Goal: Information Seeking & Learning: Learn about a topic

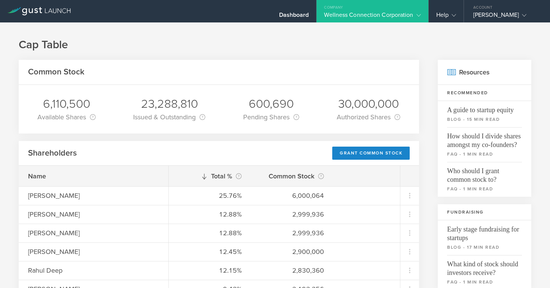
scroll to position [302, 0]
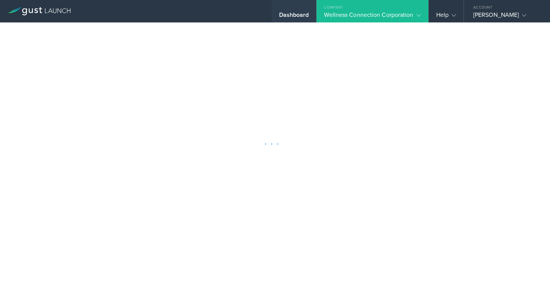
click at [292, 16] on div "Dashboard" at bounding box center [294, 16] width 30 height 11
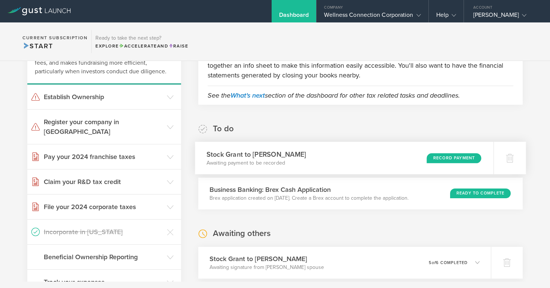
scroll to position [73, 0]
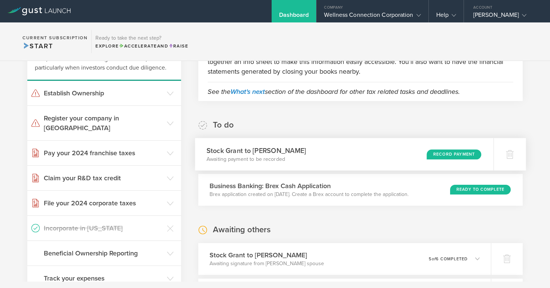
click at [464, 151] on div "Record Payment" at bounding box center [453, 154] width 55 height 10
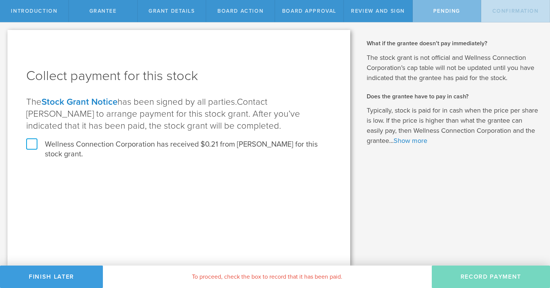
click at [31, 147] on label "Wellness Connection Corporation has received $0.21 from [PERSON_NAME] for this …" at bounding box center [178, 148] width 305 height 19
click at [0, 0] on input "Wellness Connection Corporation has received $0.21 from [PERSON_NAME] for this …" at bounding box center [0, 0] width 0 height 0
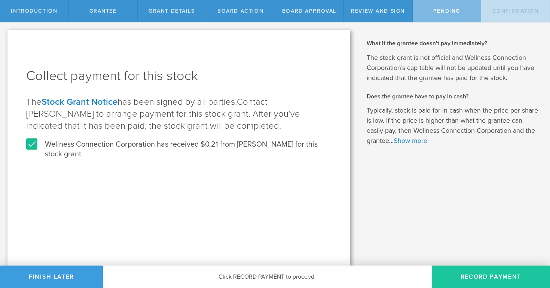
click at [477, 280] on button "Record Payment" at bounding box center [491, 276] width 118 height 22
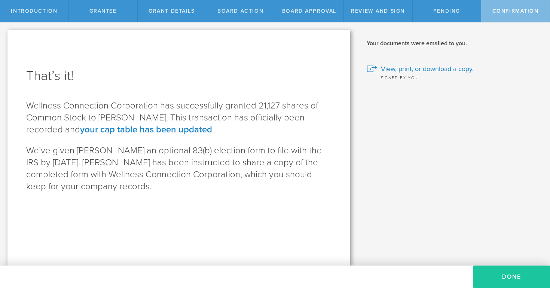
click at [519, 273] on button "Done" at bounding box center [511, 276] width 77 height 22
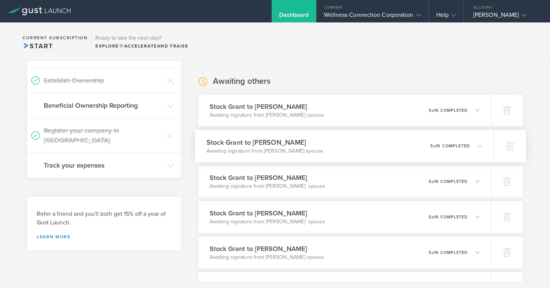
scroll to position [186, 0]
click at [481, 144] on polyline at bounding box center [480, 145] width 4 height 2
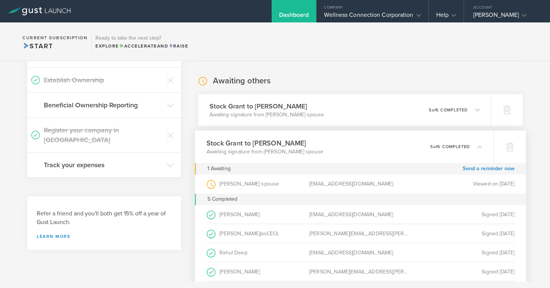
scroll to position [186, 0]
click at [480, 168] on link "Send a reminder now" at bounding box center [488, 168] width 52 height 12
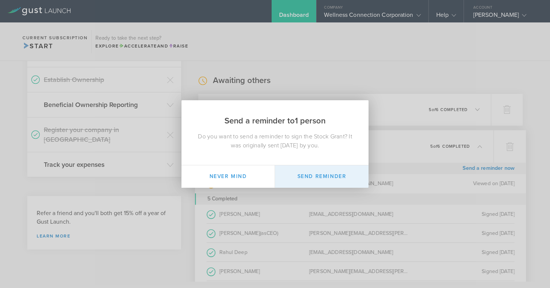
drag, startPoint x: 305, startPoint y: 178, endPoint x: 309, endPoint y: 174, distance: 5.8
click at [305, 178] on button "Send Reminder" at bounding box center [321, 176] width 93 height 22
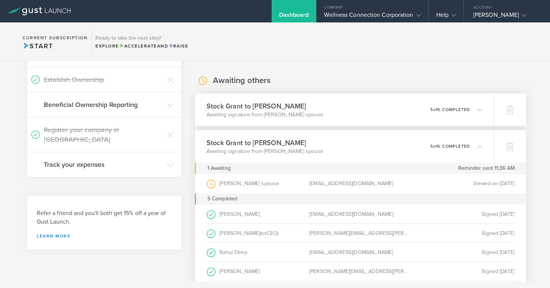
click at [479, 109] on icon at bounding box center [479, 109] width 4 height 4
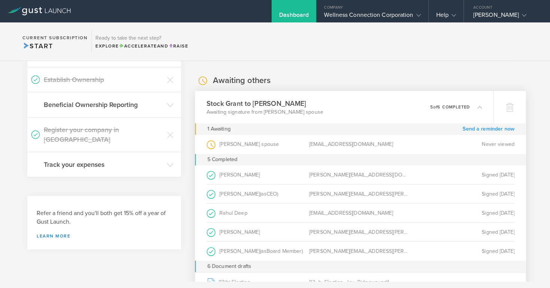
click at [482, 128] on link "Send a reminder now" at bounding box center [488, 129] width 52 height 12
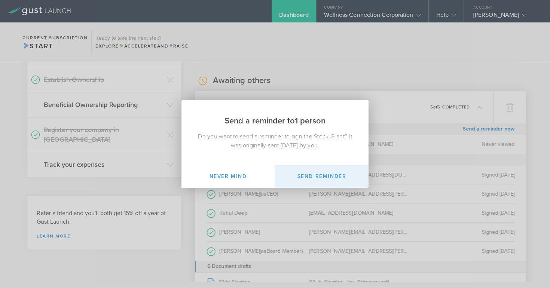
click at [329, 181] on button "Send Reminder" at bounding box center [321, 176] width 93 height 22
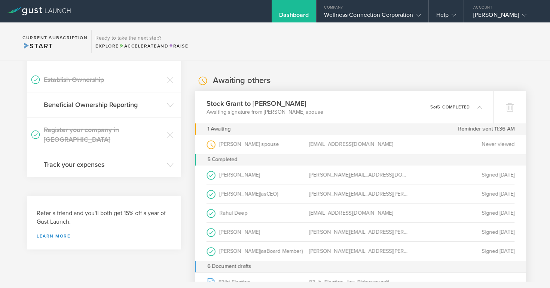
click at [479, 107] on icon at bounding box center [479, 107] width 4 height 4
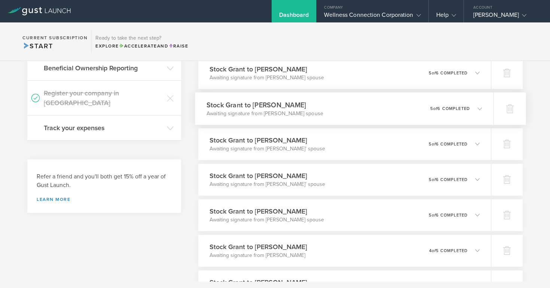
scroll to position [229, 0]
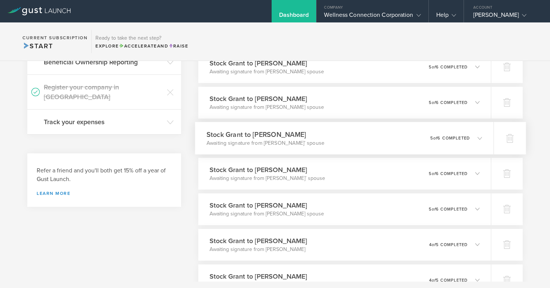
click at [477, 136] on icon at bounding box center [479, 138] width 4 height 4
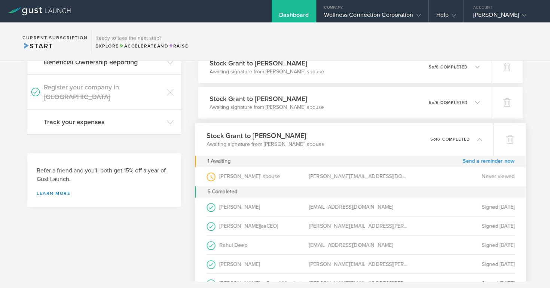
click at [480, 160] on link "Send a reminder now" at bounding box center [488, 161] width 52 height 12
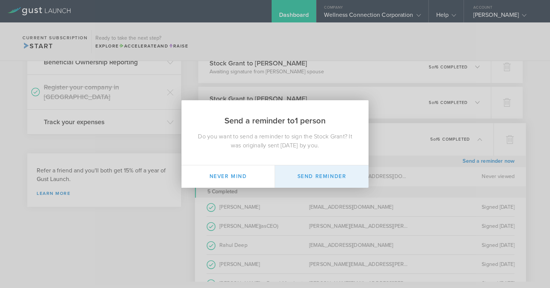
click at [319, 175] on button "Send Reminder" at bounding box center [321, 176] width 93 height 22
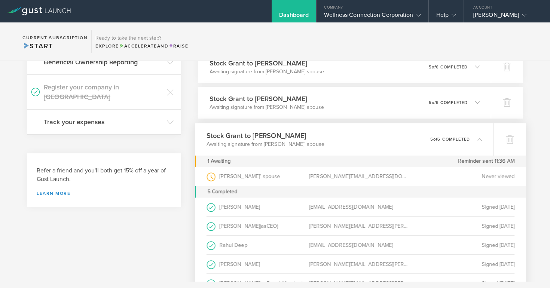
click at [480, 138] on polyline at bounding box center [480, 139] width 4 height 2
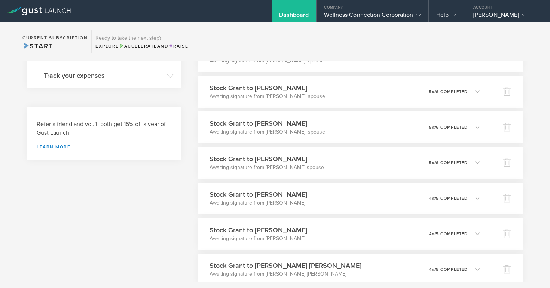
scroll to position [277, 0]
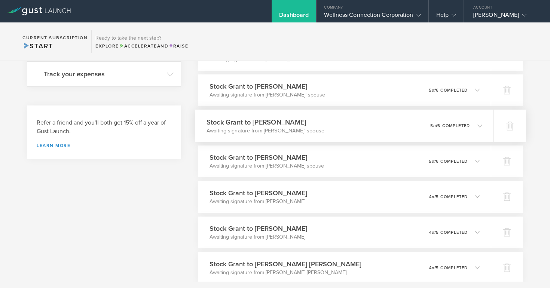
click at [480, 125] on icon at bounding box center [479, 125] width 4 height 4
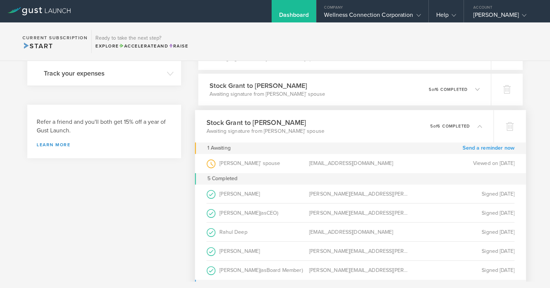
scroll to position [278, 0]
click at [482, 147] on link "Send a reminder now" at bounding box center [488, 148] width 52 height 12
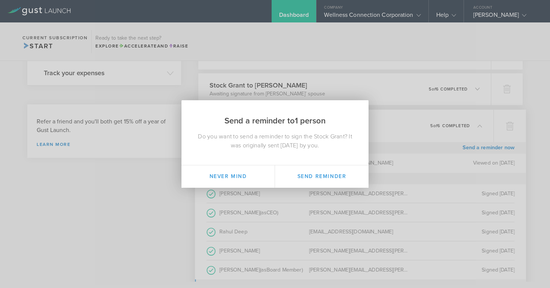
drag, startPoint x: 327, startPoint y: 175, endPoint x: 353, endPoint y: 152, distance: 35.2
click at [330, 173] on button "Send Reminder" at bounding box center [321, 176] width 93 height 22
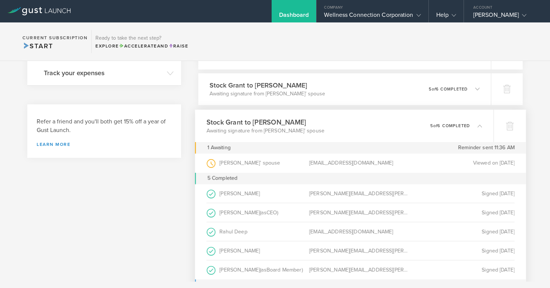
click at [479, 126] on icon at bounding box center [479, 125] width 4 height 4
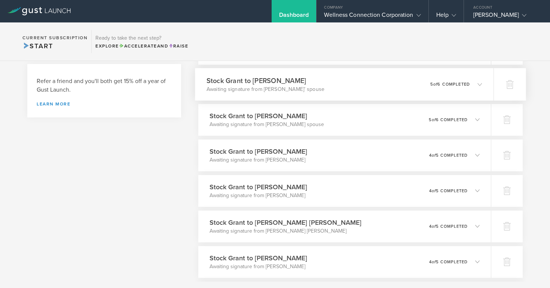
scroll to position [325, 0]
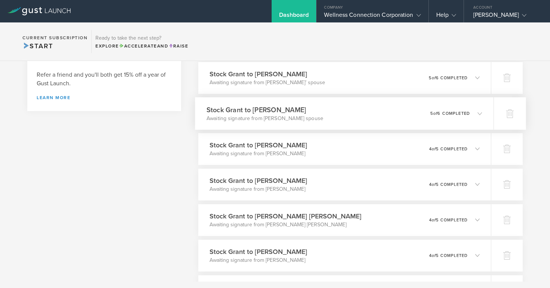
click at [479, 112] on icon at bounding box center [479, 113] width 4 height 4
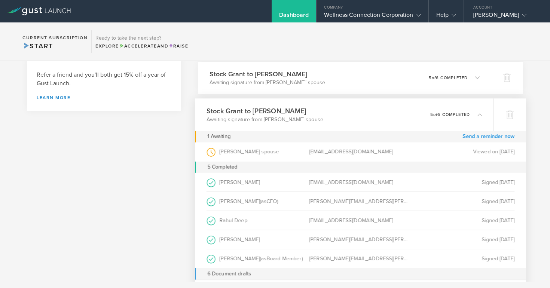
click at [479, 136] on link "Send a reminder now" at bounding box center [488, 137] width 52 height 12
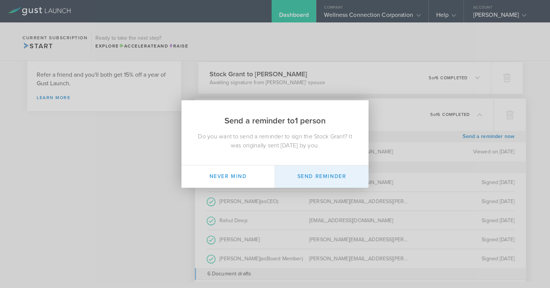
click at [339, 177] on button "Send Reminder" at bounding box center [321, 176] width 93 height 22
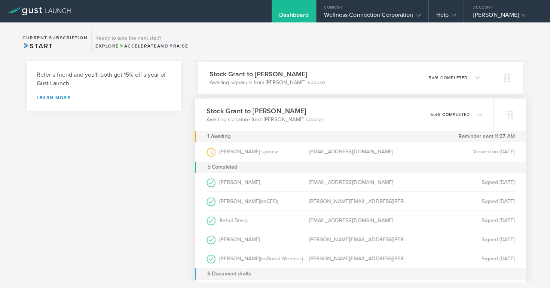
click at [481, 116] on icon at bounding box center [479, 114] width 4 height 4
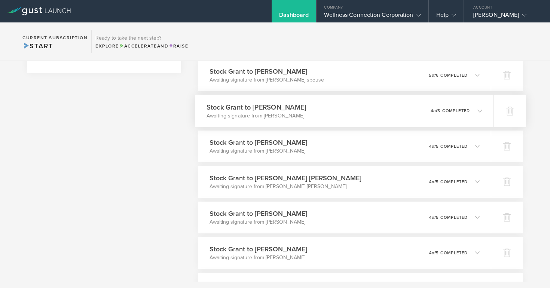
scroll to position [364, 0]
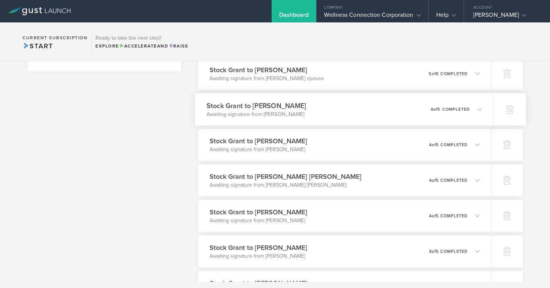
click at [480, 108] on icon at bounding box center [479, 109] width 4 height 4
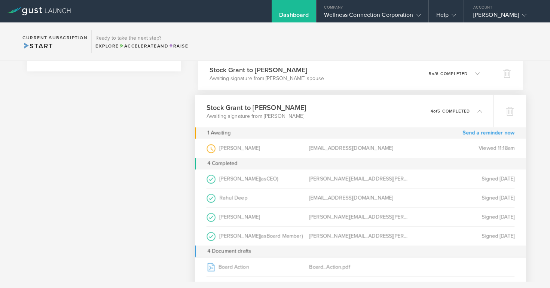
click at [485, 134] on link "Send a reminder now" at bounding box center [488, 133] width 52 height 12
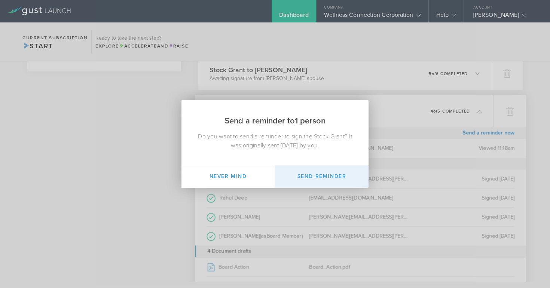
click at [322, 177] on button "Send Reminder" at bounding box center [321, 176] width 93 height 22
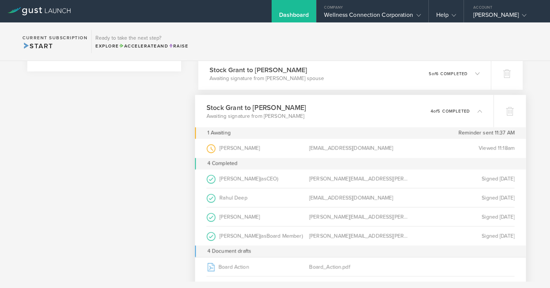
click at [479, 111] on icon at bounding box center [479, 110] width 4 height 4
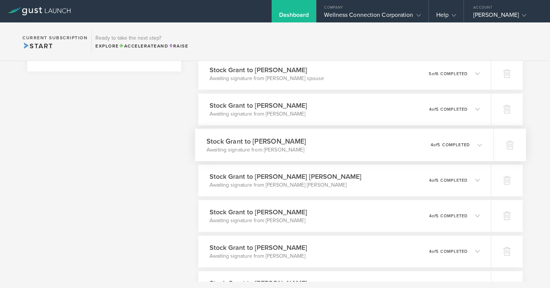
click at [481, 143] on icon at bounding box center [479, 144] width 4 height 4
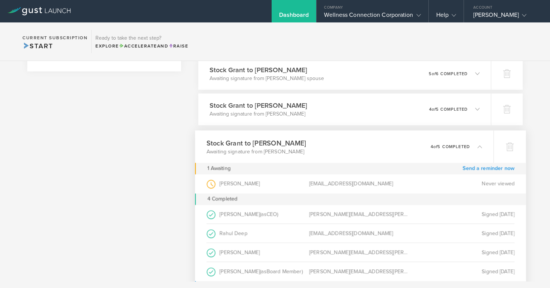
click at [475, 167] on link "Send a reminder now" at bounding box center [488, 169] width 52 height 12
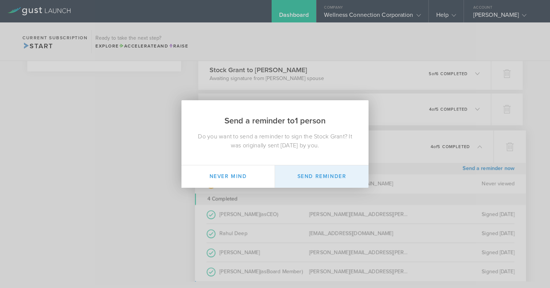
click at [343, 177] on button "Send Reminder" at bounding box center [321, 176] width 93 height 22
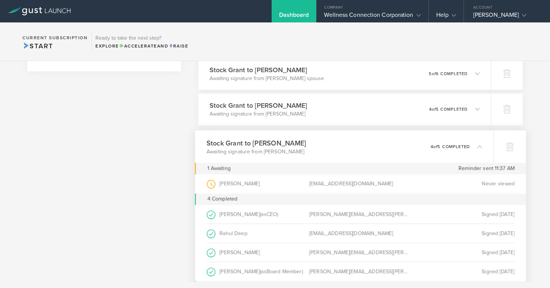
click at [479, 147] on icon at bounding box center [479, 146] width 4 height 4
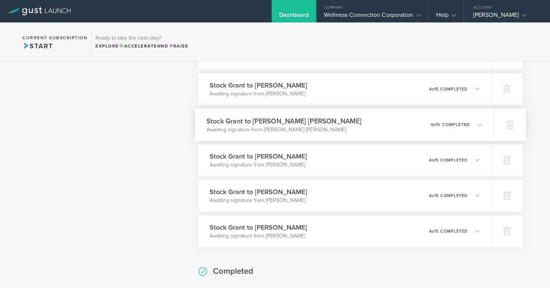
scroll to position [422, 0]
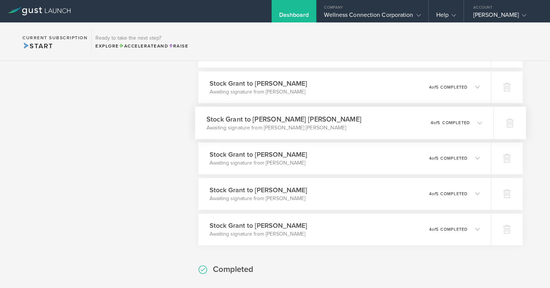
click at [482, 123] on icon at bounding box center [476, 122] width 12 height 7
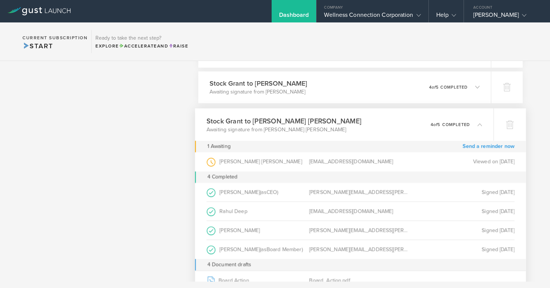
click at [480, 145] on link "Send a reminder now" at bounding box center [488, 147] width 52 height 12
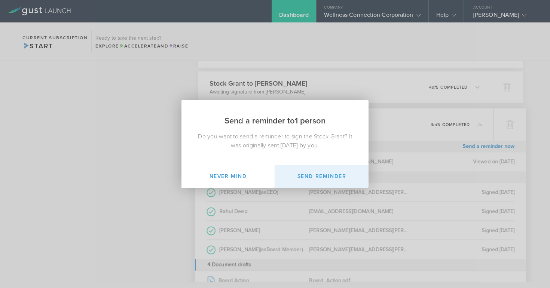
click at [340, 179] on button "Send Reminder" at bounding box center [321, 176] width 93 height 22
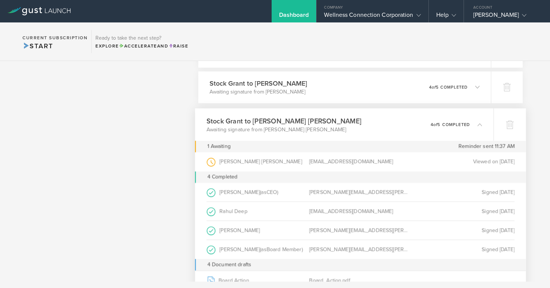
click at [479, 125] on icon at bounding box center [479, 124] width 4 height 4
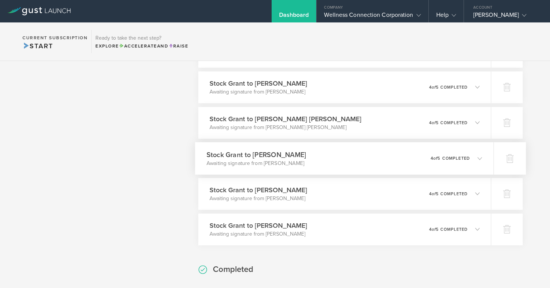
click at [481, 157] on polyline at bounding box center [480, 158] width 4 height 2
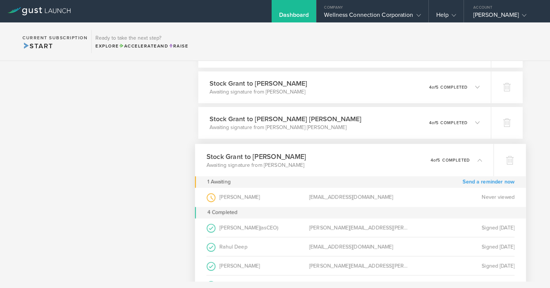
click at [481, 182] on link "Send a reminder now" at bounding box center [488, 182] width 52 height 12
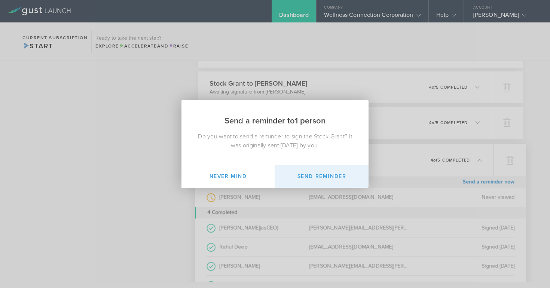
click at [331, 176] on button "Send Reminder" at bounding box center [321, 176] width 93 height 22
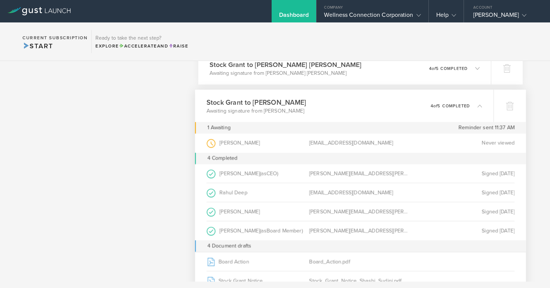
scroll to position [477, 0]
click at [479, 104] on icon at bounding box center [479, 104] width 4 height 4
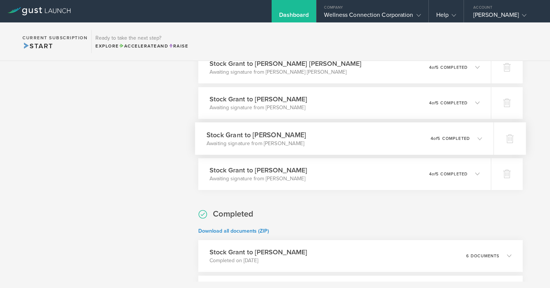
click at [479, 138] on icon at bounding box center [479, 138] width 4 height 4
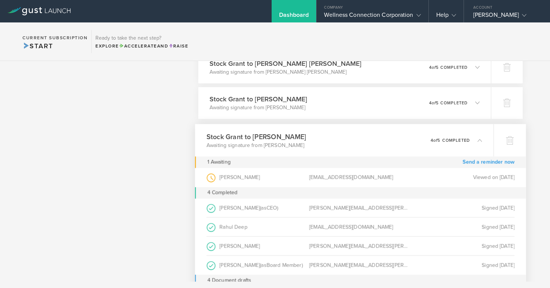
click at [476, 162] on link "Send a reminder now" at bounding box center [488, 162] width 52 height 12
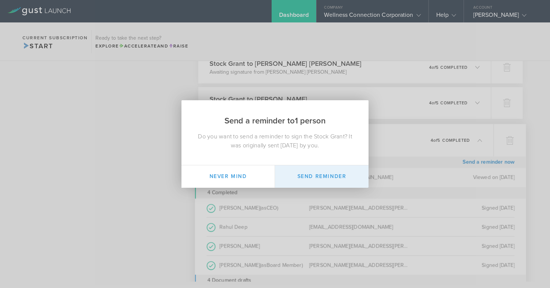
click at [346, 176] on button "Send Reminder" at bounding box center [321, 176] width 93 height 22
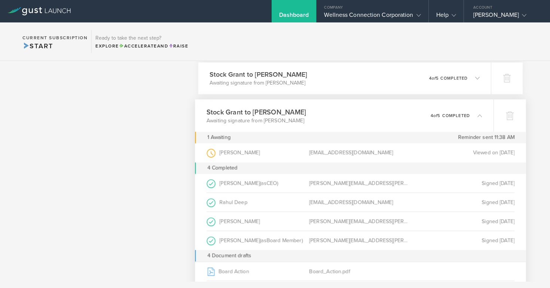
scroll to position [502, 0]
click at [480, 115] on icon at bounding box center [479, 115] width 4 height 4
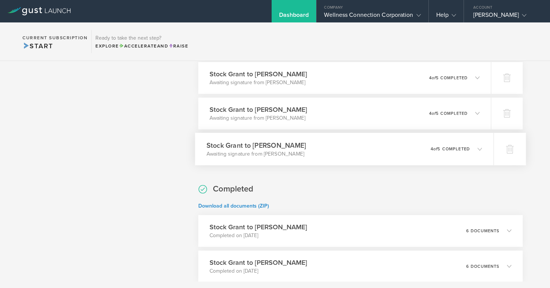
click at [479, 148] on icon at bounding box center [479, 149] width 4 height 4
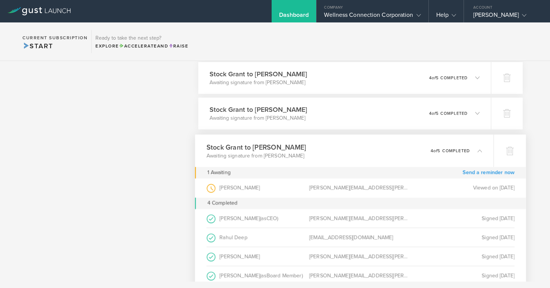
click at [476, 172] on link "Send a reminder now" at bounding box center [488, 173] width 52 height 12
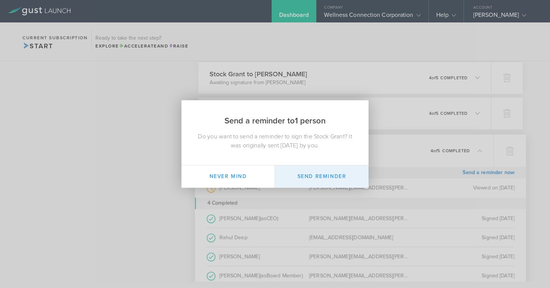
click at [329, 178] on button "Send Reminder" at bounding box center [321, 176] width 93 height 22
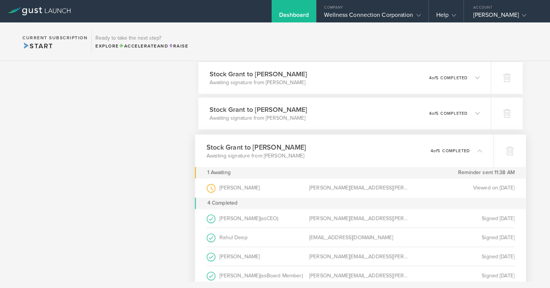
drag, startPoint x: 479, startPoint y: 150, endPoint x: 464, endPoint y: 156, distance: 16.2
click at [479, 150] on icon at bounding box center [479, 150] width 4 height 4
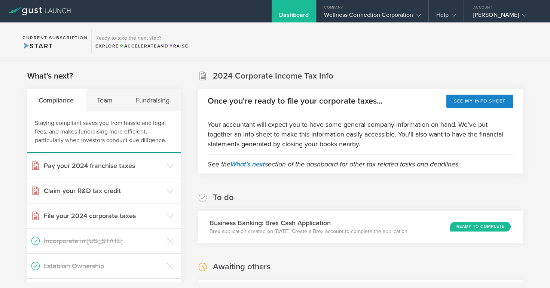
scroll to position [0, 0]
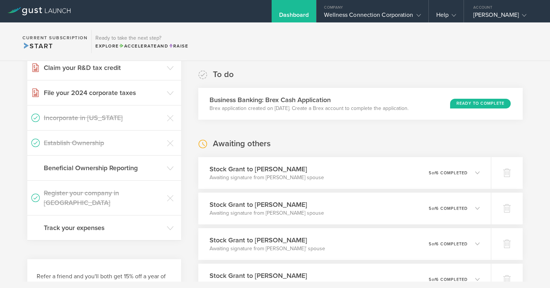
scroll to position [125, 0]
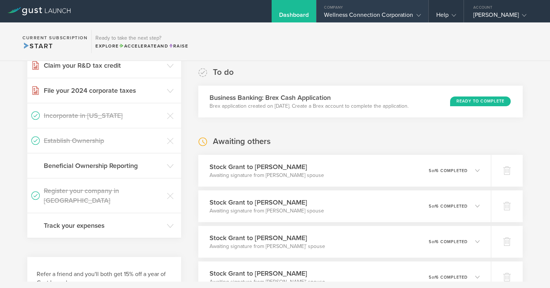
click at [347, 12] on div "Wellness Connection Corporation" at bounding box center [372, 16] width 96 height 11
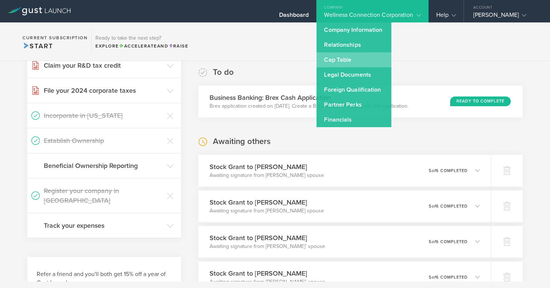
click at [341, 58] on link "Cap Table" at bounding box center [353, 59] width 75 height 15
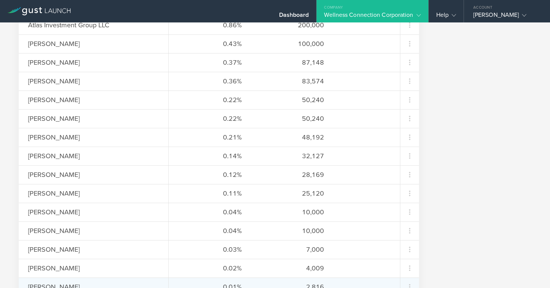
scroll to position [339, 0]
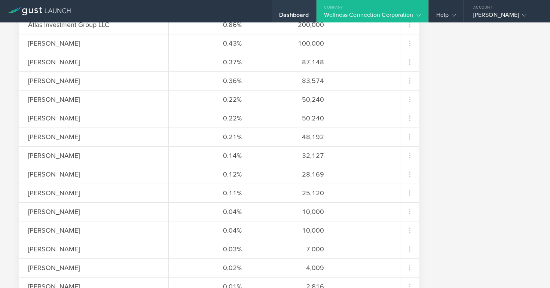
click at [300, 13] on div "Dashboard" at bounding box center [294, 16] width 30 height 11
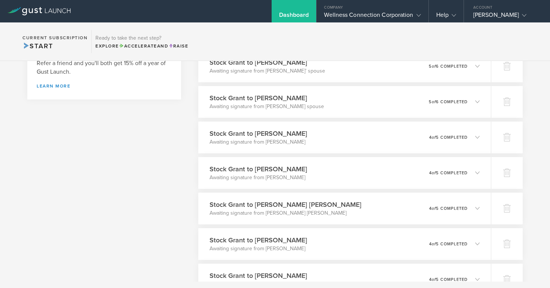
scroll to position [357, 0]
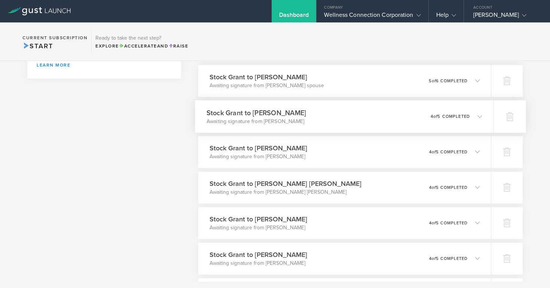
click at [479, 115] on icon at bounding box center [479, 116] width 4 height 4
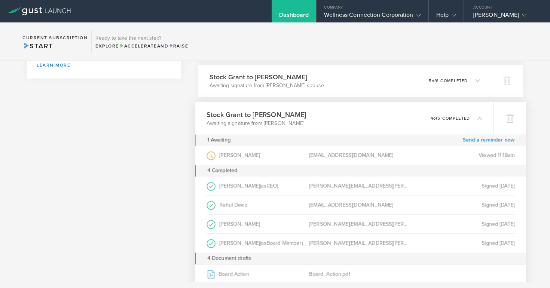
click at [485, 140] on link "Send a reminder now" at bounding box center [488, 140] width 52 height 12
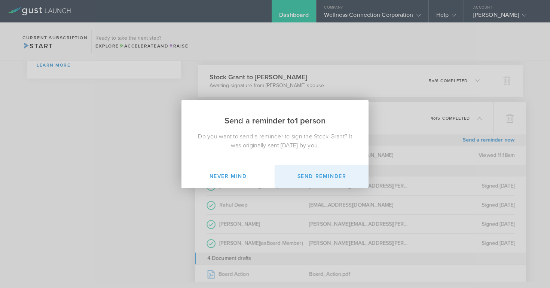
scroll to position [0, 0]
click at [304, 178] on button "Send Reminder" at bounding box center [321, 176] width 93 height 22
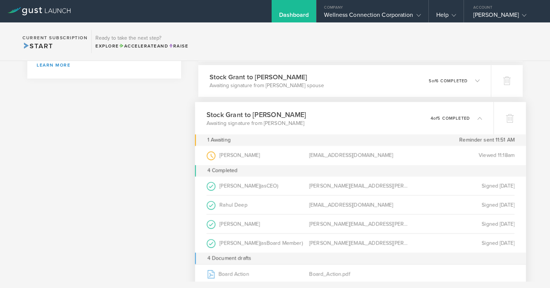
scroll to position [357, 0]
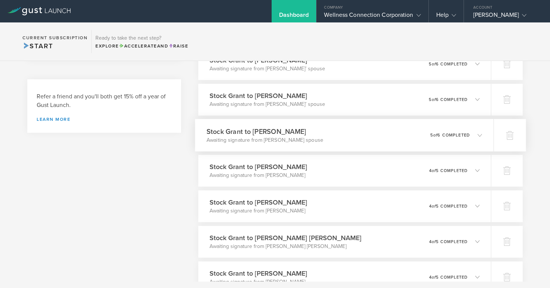
scroll to position [314, 0]
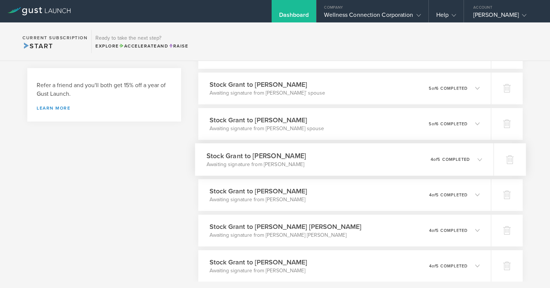
click at [480, 160] on icon at bounding box center [479, 159] width 4 height 4
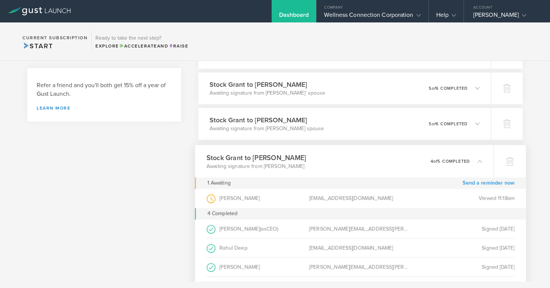
click at [478, 182] on link "Send a reminder now" at bounding box center [488, 183] width 52 height 12
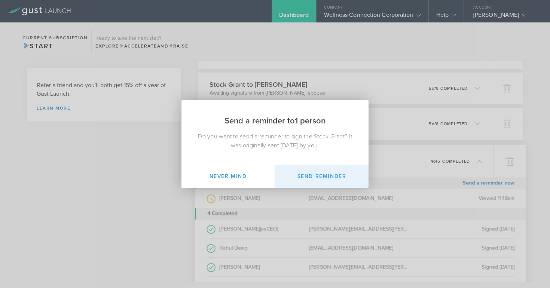
click at [318, 177] on button "Send Reminder" at bounding box center [321, 176] width 93 height 22
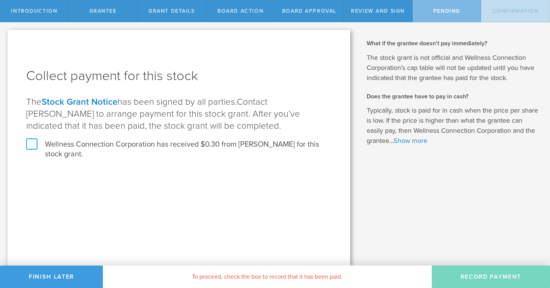
click at [38, 144] on label "Wellness Connection Corporation has received $0.30 from [PERSON_NAME] for this …" at bounding box center [178, 148] width 305 height 19
click at [0, 0] on input "Wellness Connection Corporation has received $0.30 from [PERSON_NAME] for this …" at bounding box center [0, 0] width 0 height 0
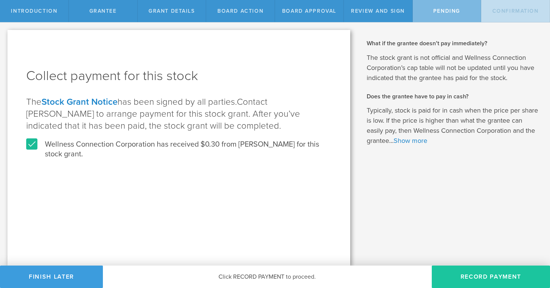
drag, startPoint x: 506, startPoint y: 277, endPoint x: 451, endPoint y: 273, distance: 55.2
click at [506, 277] on button "Record Payment" at bounding box center [491, 276] width 118 height 22
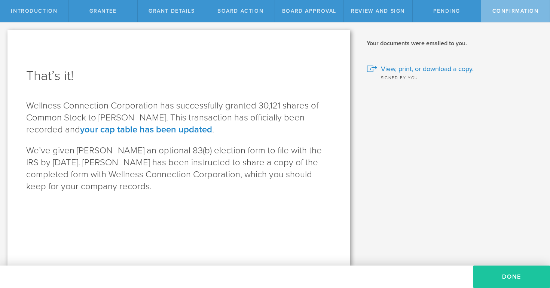
click at [525, 279] on button "Done" at bounding box center [511, 276] width 77 height 22
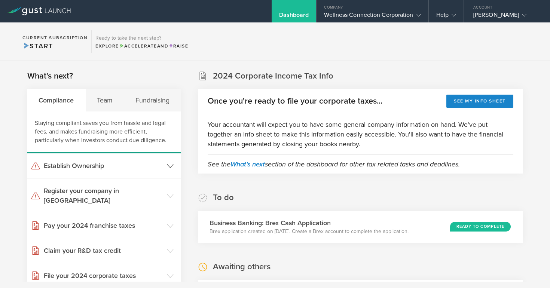
click at [98, 165] on h3 "Establish Ownership" at bounding box center [103, 166] width 119 height 10
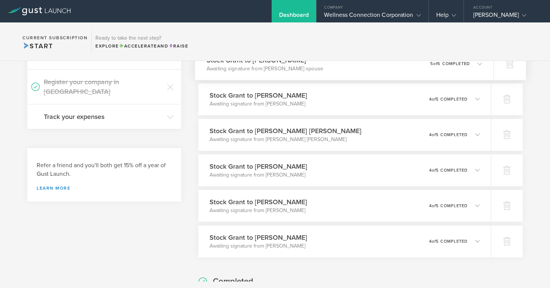
scroll to position [375, 0]
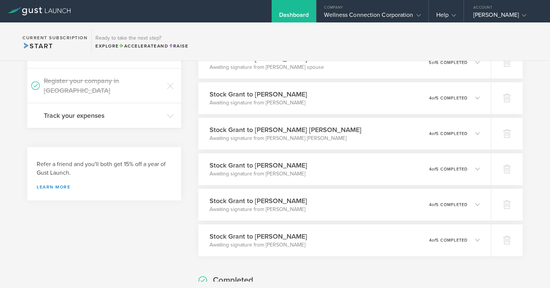
click at [287, 11] on div "Dashboard" at bounding box center [294, 16] width 30 height 11
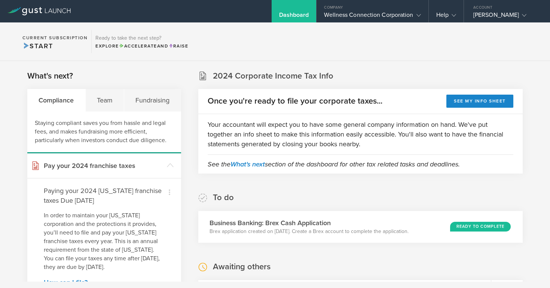
scroll to position [0, 0]
click at [356, 13] on div "Wellness Connection Corporation" at bounding box center [372, 16] width 96 height 11
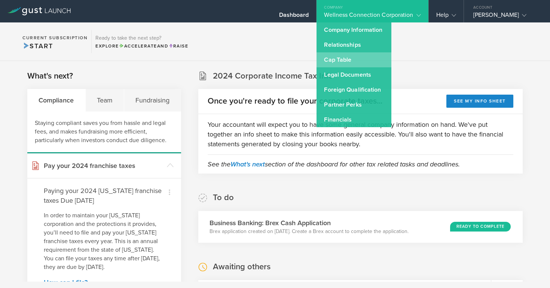
click at [347, 56] on link "Cap Table" at bounding box center [353, 59] width 75 height 15
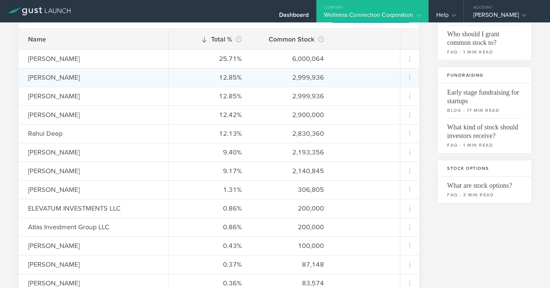
scroll to position [133, 0]
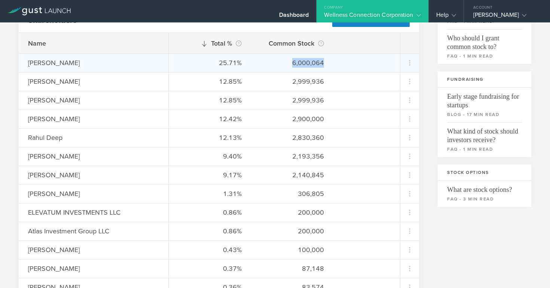
drag, startPoint x: 293, startPoint y: 63, endPoint x: 331, endPoint y: 63, distance: 37.8
click at [331, 63] on div "25.71% 6,000,064" at bounding box center [284, 62] width 231 height 19
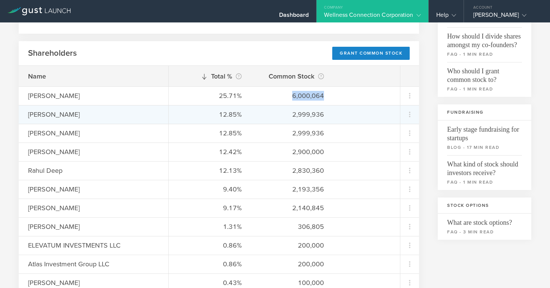
scroll to position [18, 0]
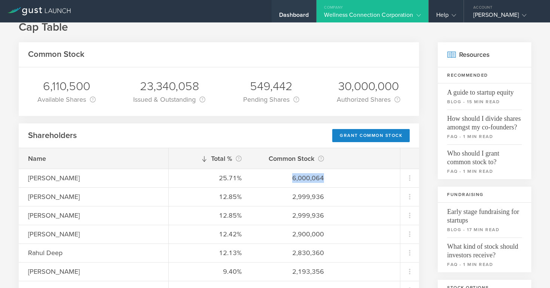
click at [290, 15] on div "Dashboard" at bounding box center [294, 16] width 30 height 11
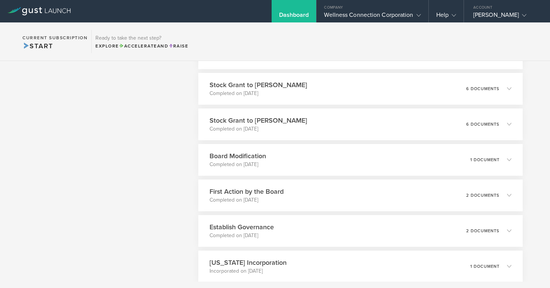
scroll to position [5383, 0]
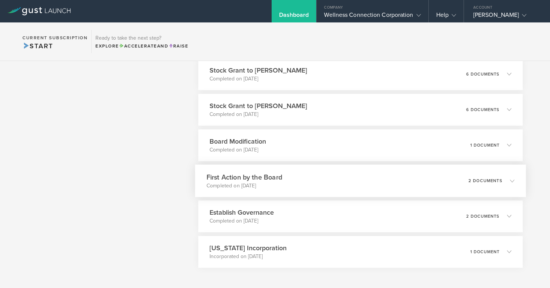
click at [265, 174] on h3 "First Action by the Board" at bounding box center [244, 177] width 76 height 10
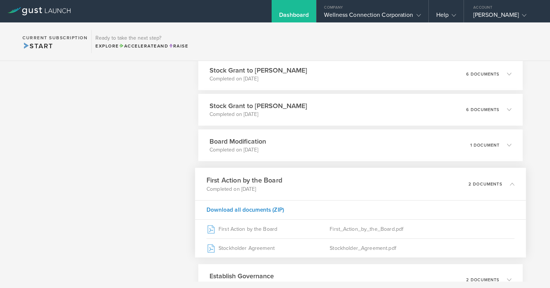
click at [512, 183] on polyline at bounding box center [512, 183] width 4 height 2
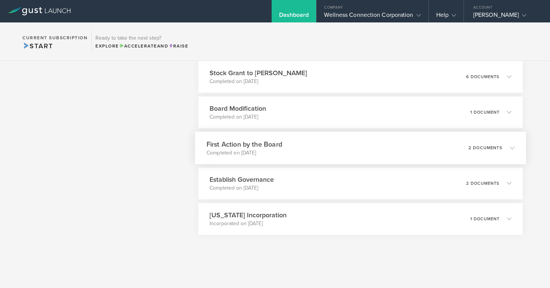
scroll to position [5416, 0]
click at [509, 218] on icon at bounding box center [508, 218] width 12 height 7
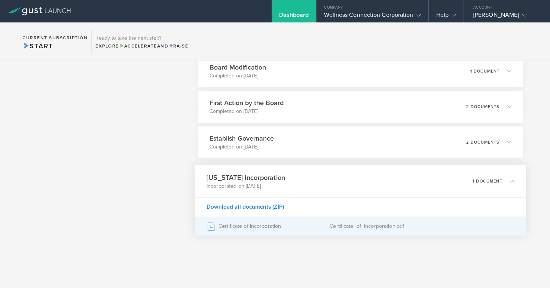
scroll to position [5457, 0]
click at [267, 225] on div "Certificate of Incorporation" at bounding box center [267, 226] width 123 height 19
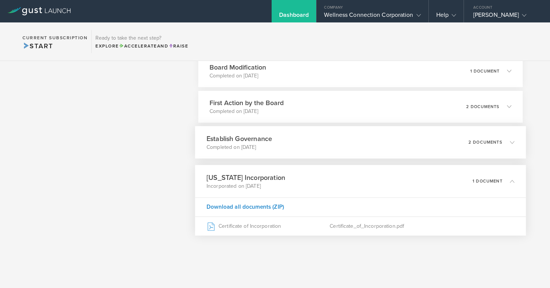
click at [251, 139] on h3 "Establish Governance" at bounding box center [238, 138] width 65 height 10
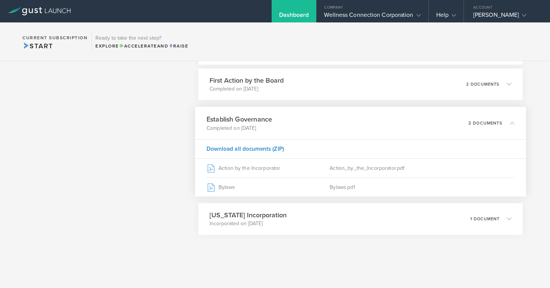
scroll to position [5480, 0]
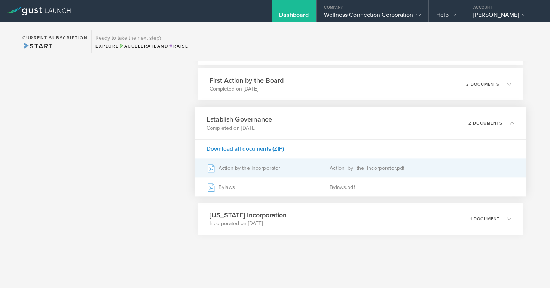
drag, startPoint x: 268, startPoint y: 167, endPoint x: 275, endPoint y: 166, distance: 6.5
click at [271, 167] on div "Action by the Incorporator" at bounding box center [267, 168] width 123 height 19
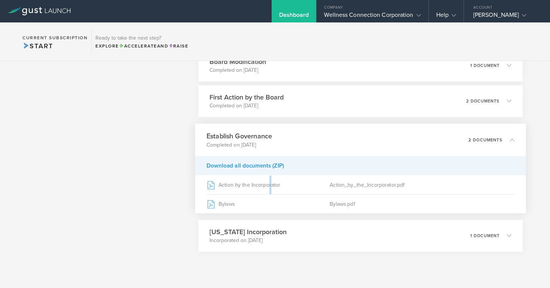
scroll to position [5460, 0]
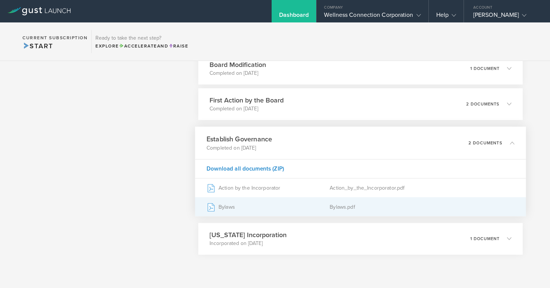
click at [346, 206] on div "Bylaws.pdf" at bounding box center [421, 206] width 185 height 19
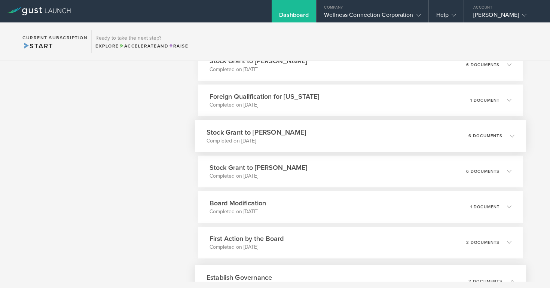
scroll to position [5321, 0]
click at [254, 204] on h3 "Board Modification" at bounding box center [235, 204] width 58 height 10
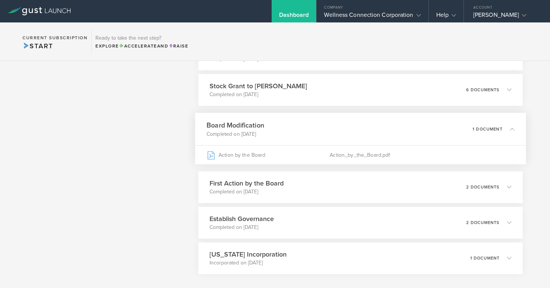
scroll to position [5407, 0]
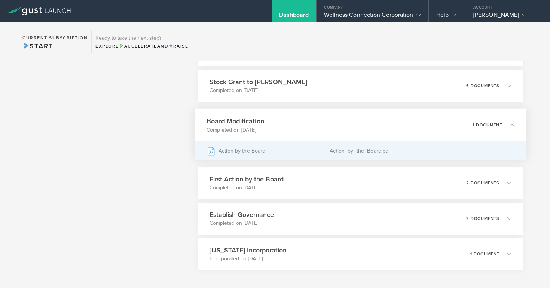
click at [364, 150] on div "Action_by_the_Board.pdf" at bounding box center [421, 150] width 185 height 19
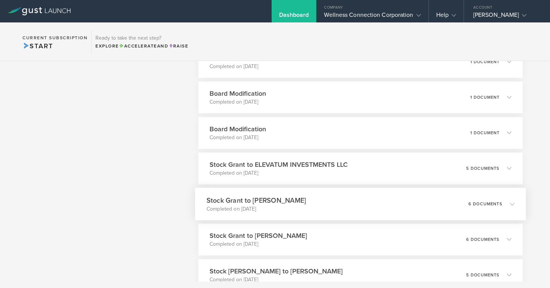
scroll to position [4400, 0]
click at [254, 131] on h3 "Board Modification" at bounding box center [235, 130] width 58 height 10
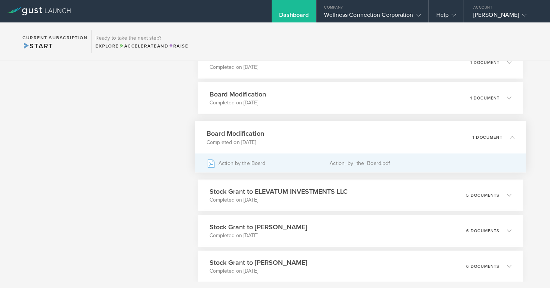
click at [257, 162] on div "Action by the Board" at bounding box center [267, 163] width 123 height 19
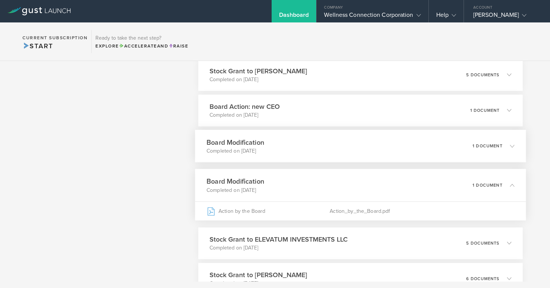
scroll to position [4348, 0]
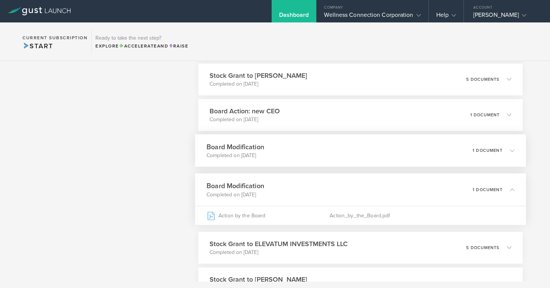
click at [240, 143] on h3 "Board Modification" at bounding box center [235, 147] width 58 height 10
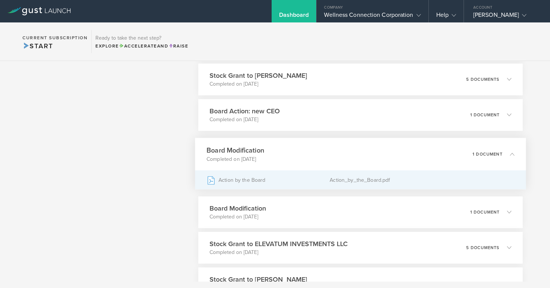
click at [349, 178] on div "Action_by_the_Board.pdf" at bounding box center [421, 180] width 185 height 19
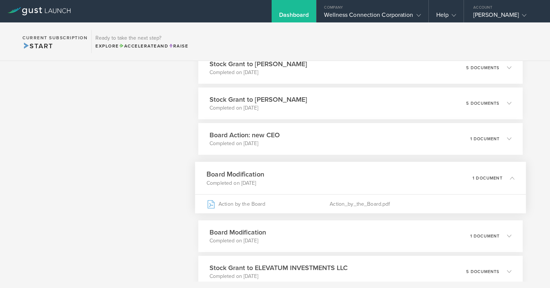
scroll to position [4318, 0]
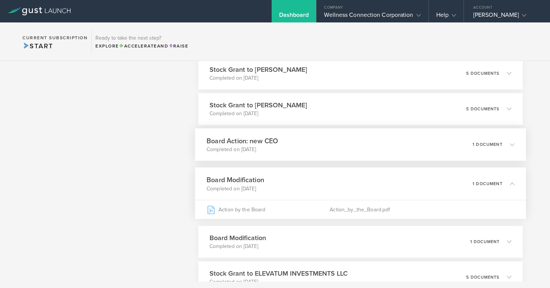
click at [271, 138] on h3 "Board Action: new CEO" at bounding box center [242, 141] width 72 height 10
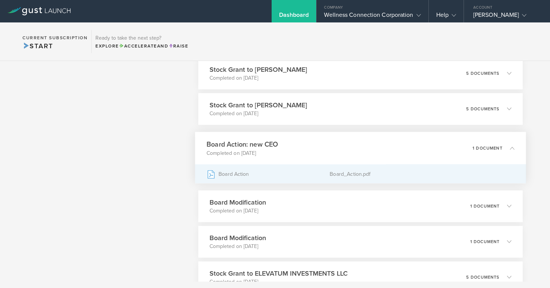
click at [244, 174] on div "Board Action" at bounding box center [267, 174] width 123 height 19
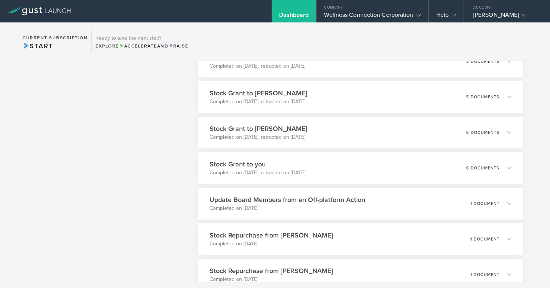
scroll to position [3797, 0]
click at [281, 199] on h3 "Update Board Members from an Off-platform Action" at bounding box center [285, 200] width 159 height 10
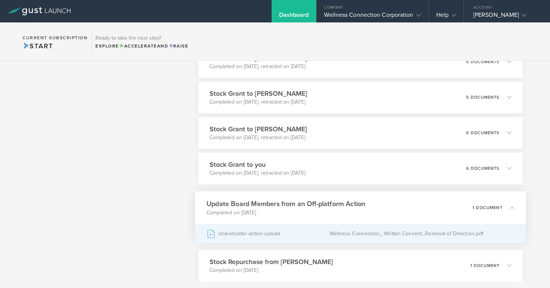
click at [288, 231] on div "shareholder-action-upload" at bounding box center [267, 233] width 123 height 19
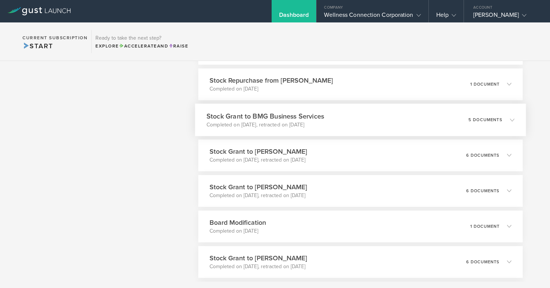
scroll to position [2042, 0]
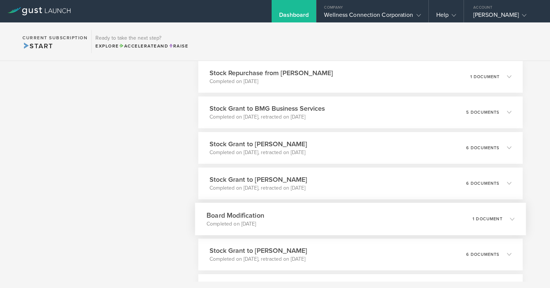
click at [262, 213] on h3 "Board Modification" at bounding box center [235, 215] width 58 height 10
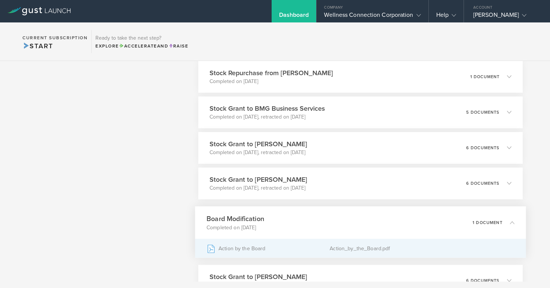
click at [346, 247] on div "Action_by_the_Board.pdf" at bounding box center [421, 248] width 185 height 19
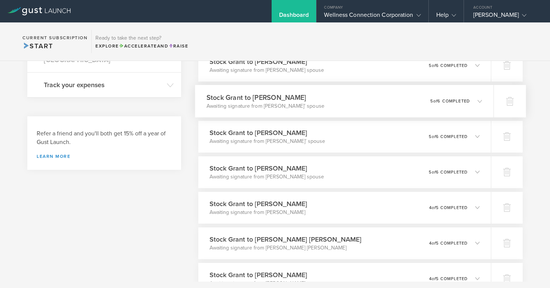
scroll to position [268, 0]
